Goal: Task Accomplishment & Management: Manage account settings

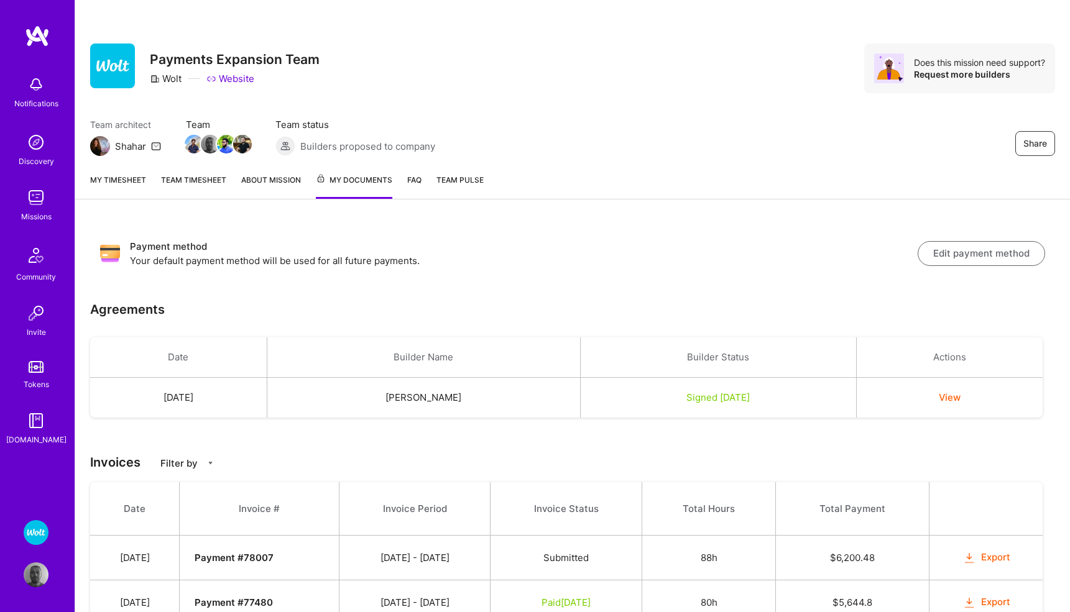
click at [111, 183] on link "My timesheet" at bounding box center [118, 185] width 56 height 25
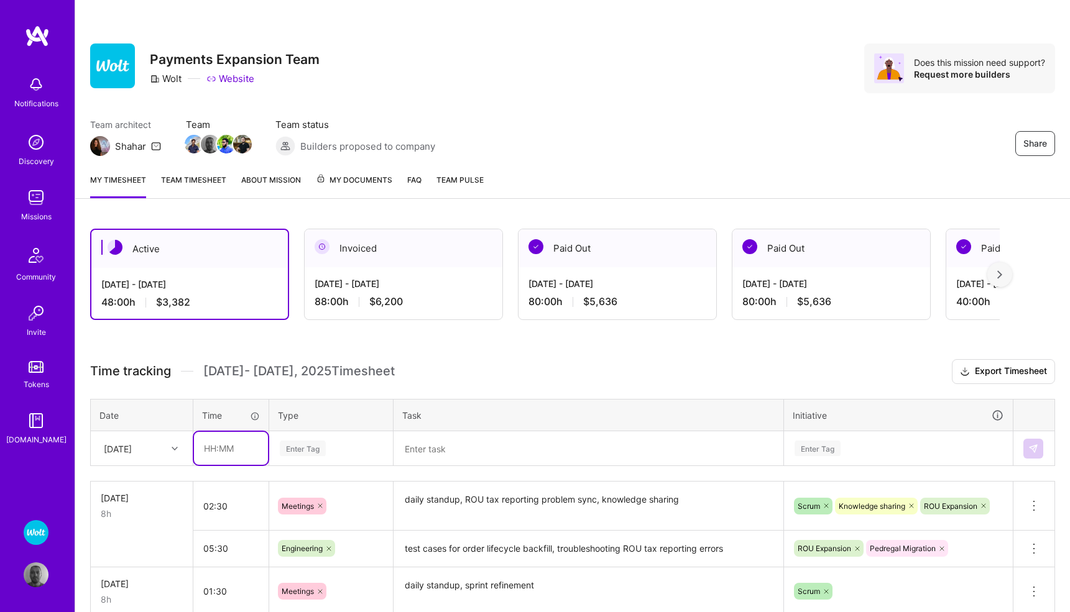
click at [223, 445] on input "text" at bounding box center [231, 448] width 74 height 33
type input "02:00"
click at [301, 444] on div "Enter Tag" at bounding box center [331, 449] width 122 height 32
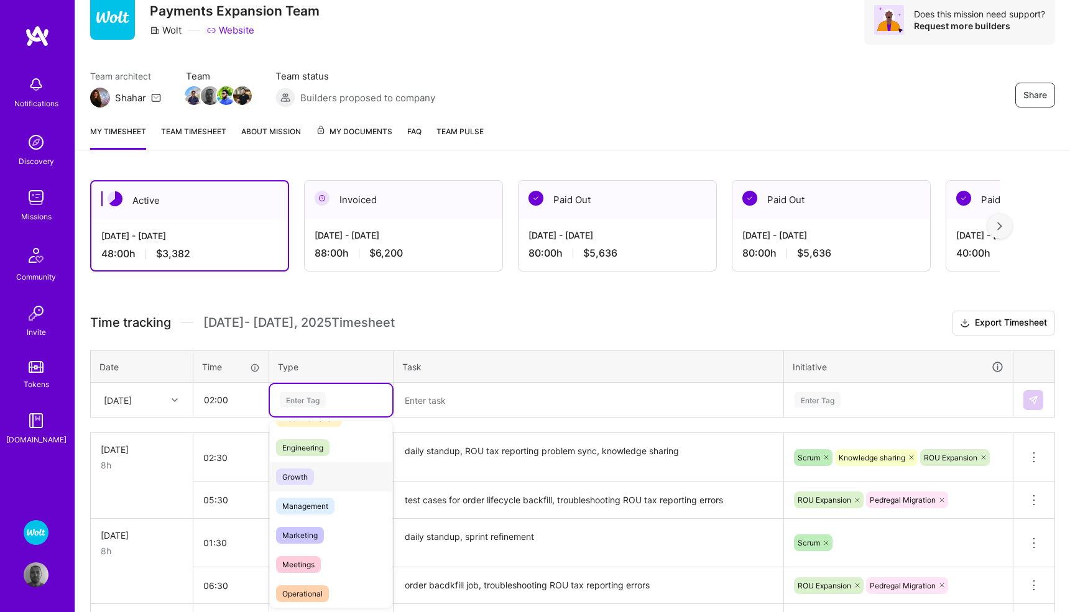
scroll to position [81, 0]
click at [311, 561] on span "Meetings" at bounding box center [298, 564] width 45 height 17
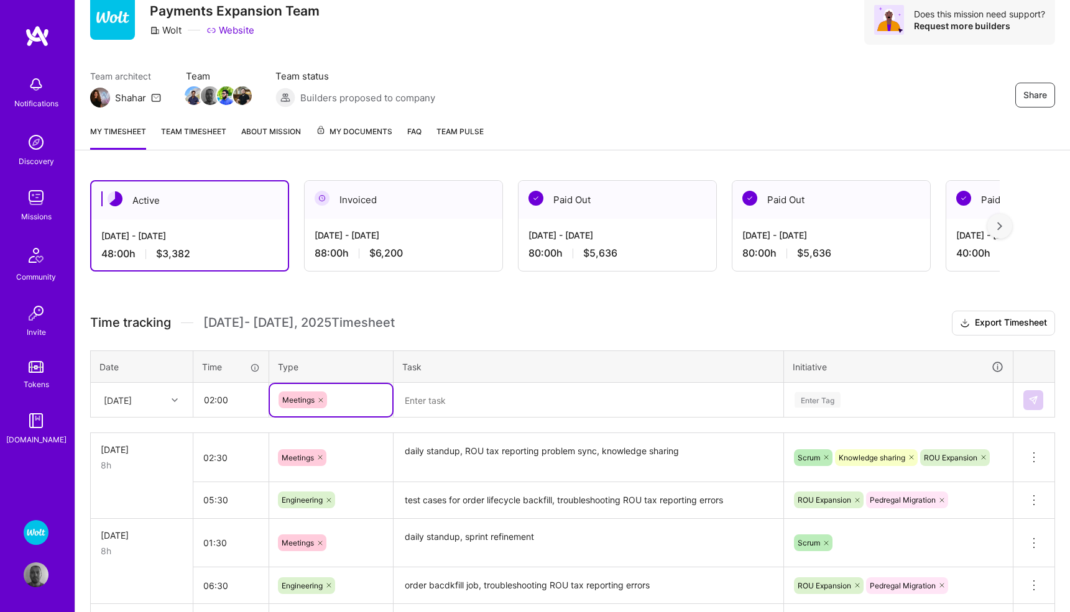
click at [435, 400] on textarea at bounding box center [588, 400] width 387 height 32
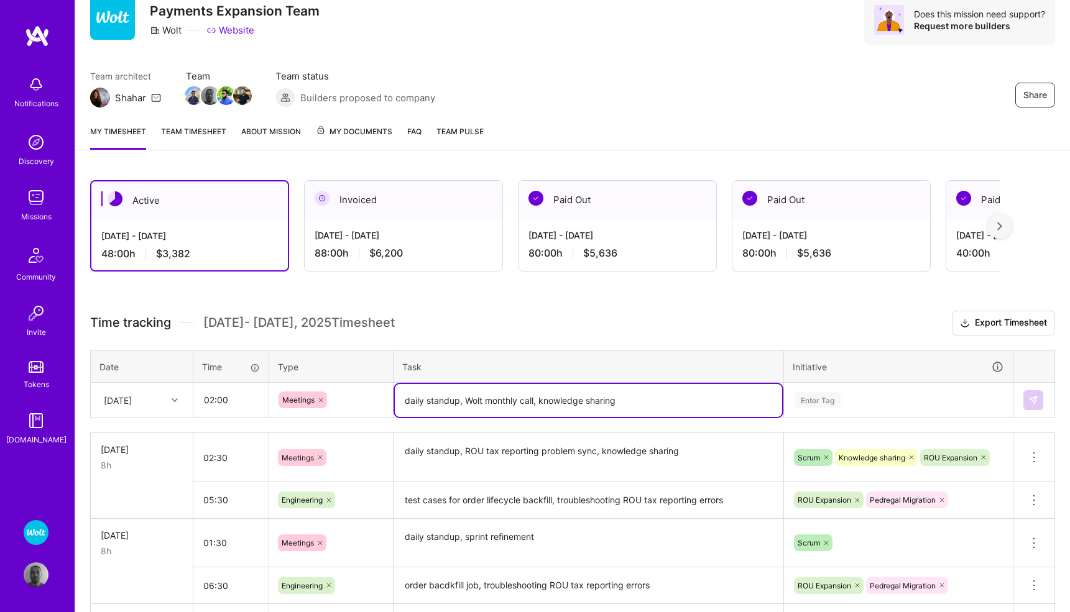
type textarea "daily standup, Wolt monthly call, knowledge sharing"
click at [807, 397] on div "Enter Tag" at bounding box center [897, 400] width 227 height 32
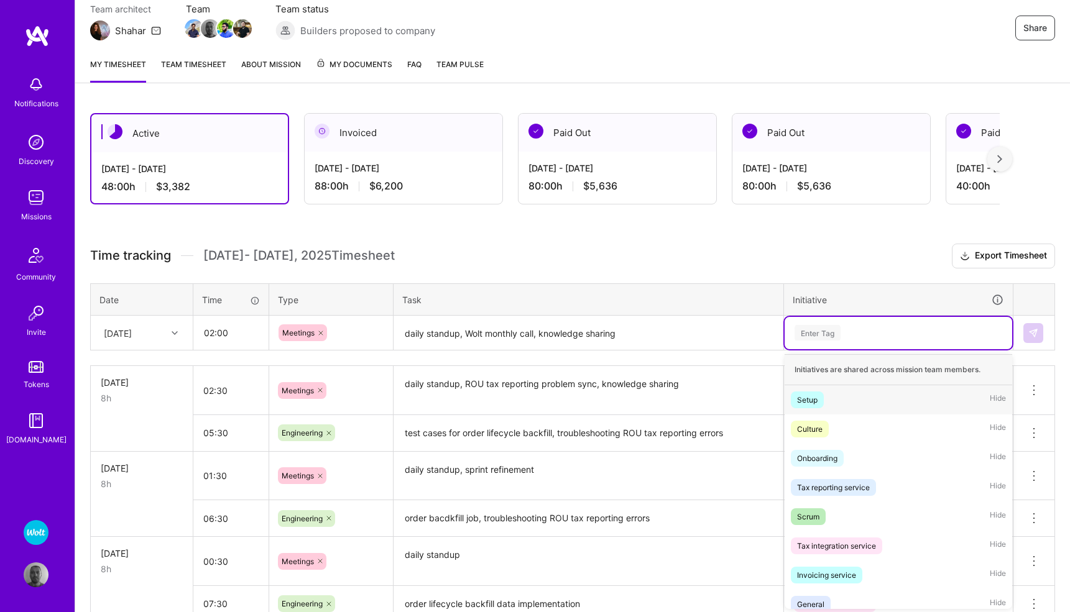
scroll to position [117, 0]
click at [803, 502] on div "Scrum Hide" at bounding box center [897, 515] width 227 height 29
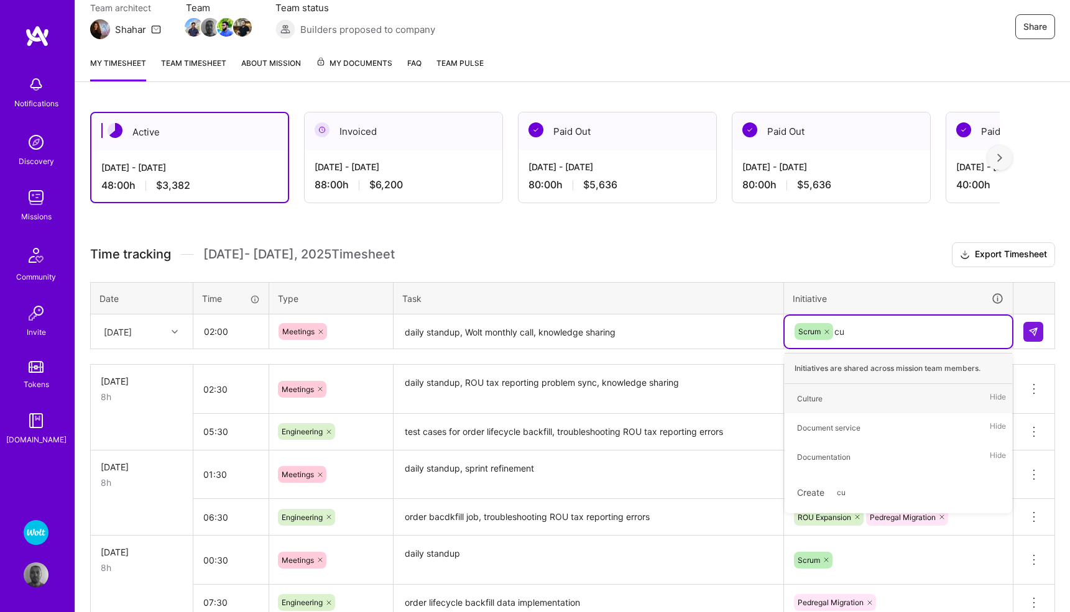
type input "cul"
click at [822, 402] on div "Culture" at bounding box center [809, 398] width 25 height 13
type input "kno"
click at [861, 393] on div "Knowledge sharing" at bounding box center [830, 398] width 66 height 13
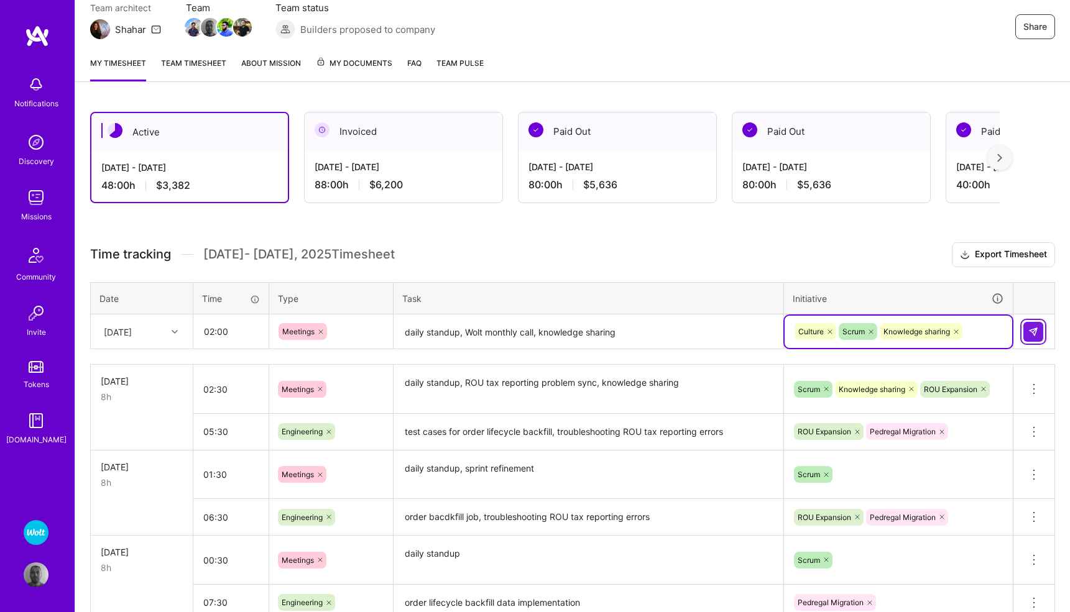
click at [1030, 331] on img at bounding box center [1033, 332] width 10 height 10
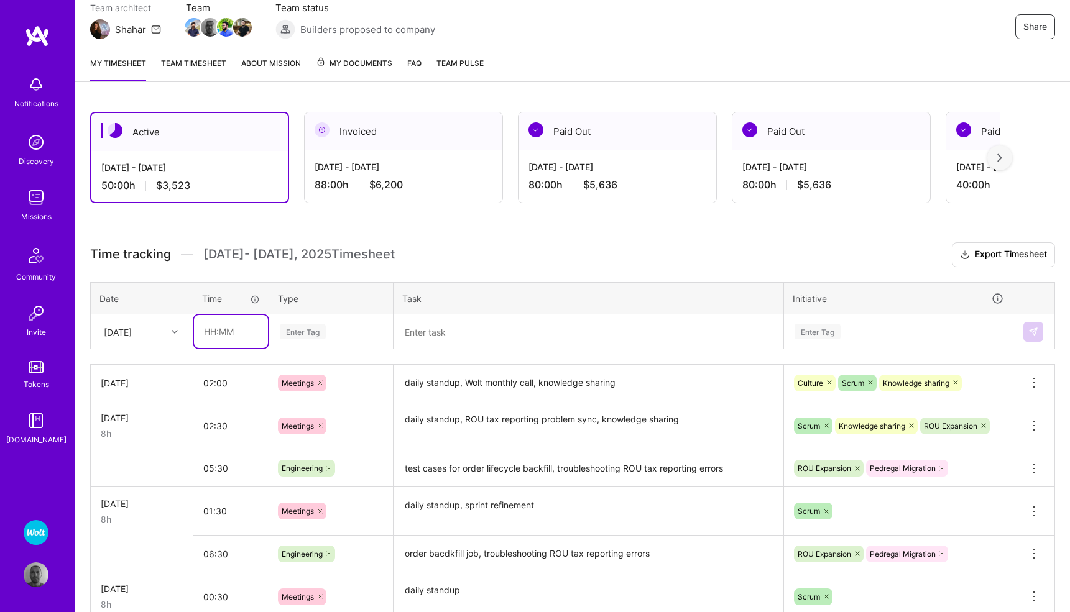
click at [236, 331] on input "text" at bounding box center [231, 331] width 74 height 33
type input "06:00"
click at [297, 335] on div "Enter Tag" at bounding box center [303, 331] width 46 height 19
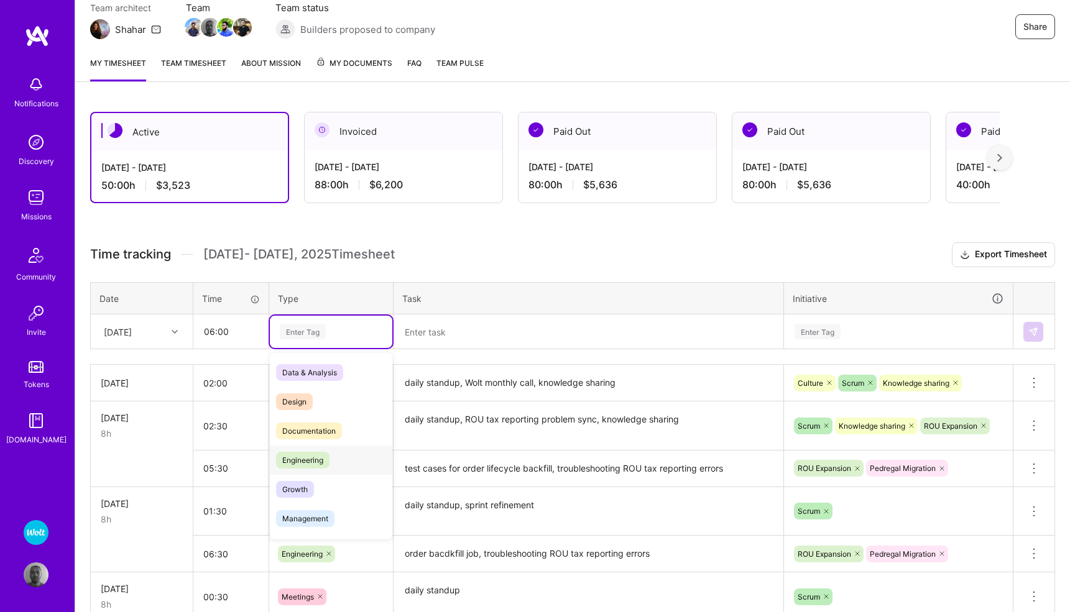
click at [316, 455] on span "Engineering" at bounding box center [302, 460] width 53 height 17
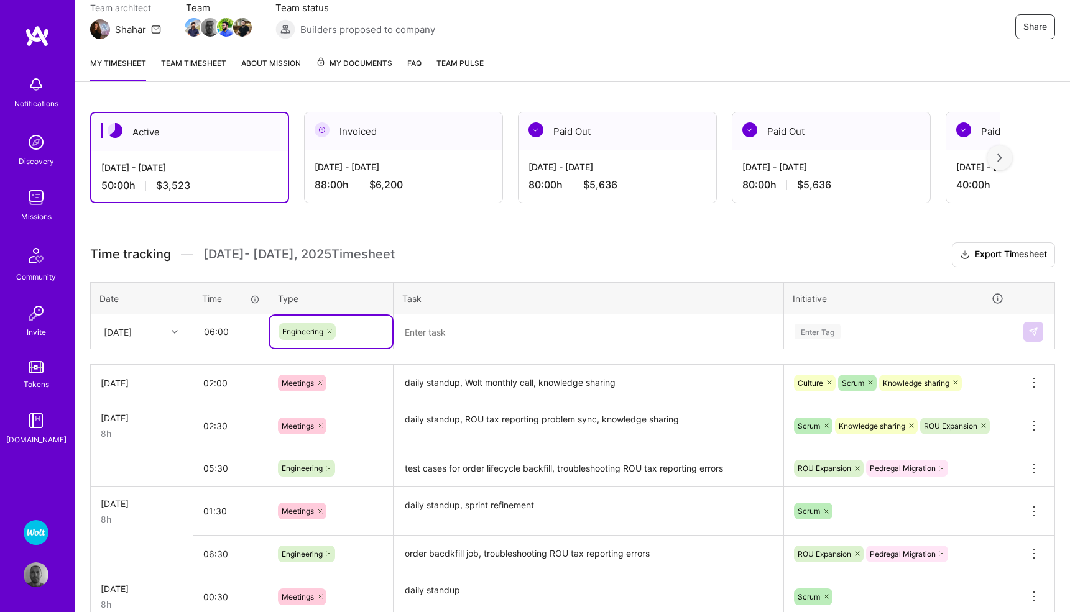
click at [439, 332] on textarea at bounding box center [588, 332] width 387 height 33
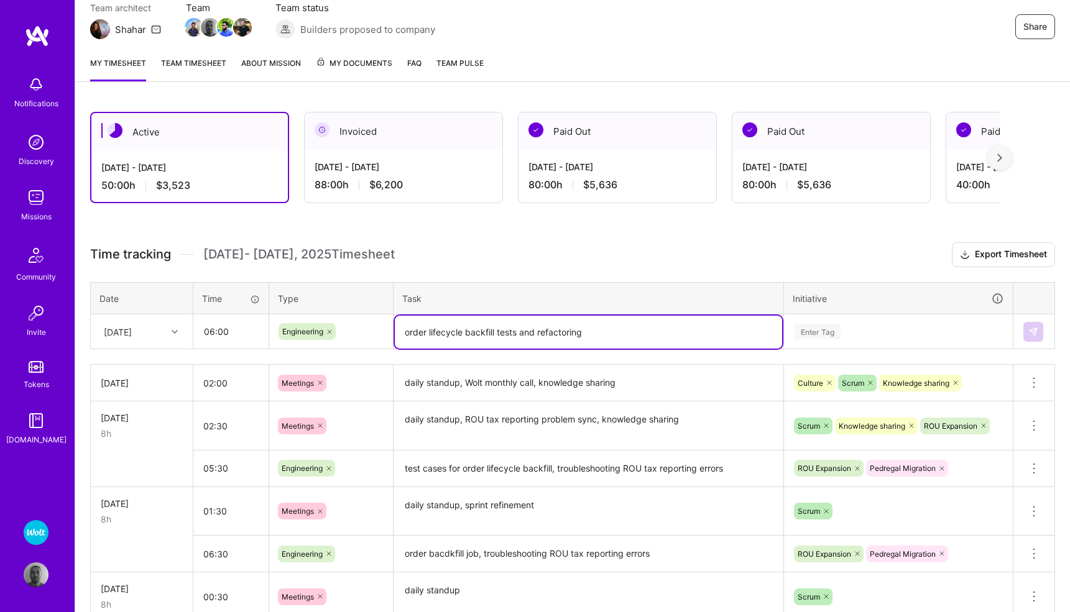
type textarea "order lifecycle backfill tests and refactoring"
click at [825, 324] on div "Enter Tag" at bounding box center [817, 331] width 46 height 19
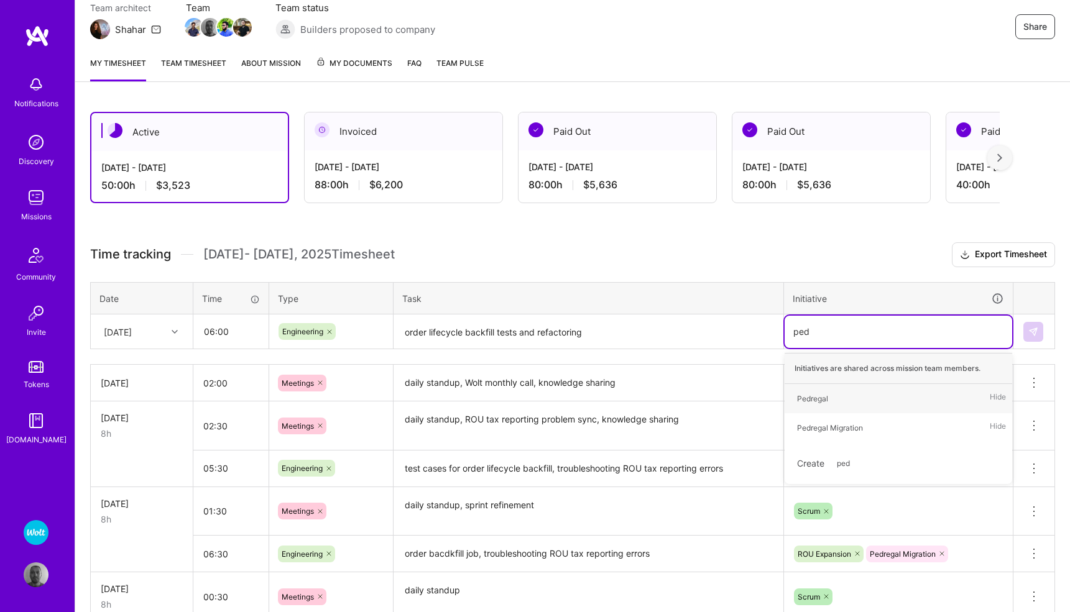
type input "pedr"
click at [818, 428] on div "Pedregal Migration" at bounding box center [830, 427] width 66 height 13
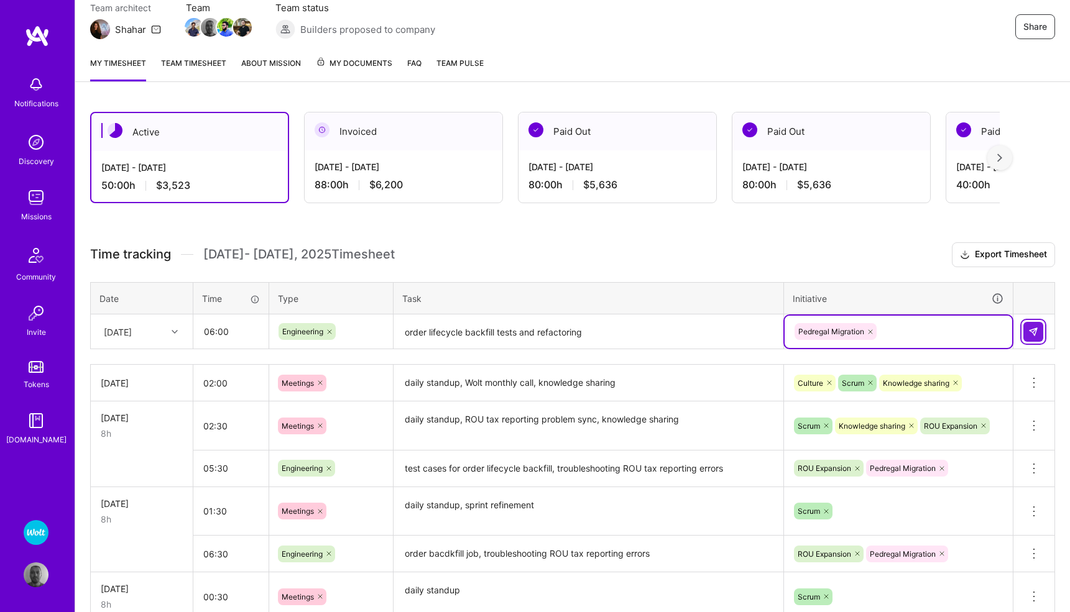
click at [1029, 338] on button at bounding box center [1033, 332] width 20 height 20
